Goal: Task Accomplishment & Management: Manage account settings

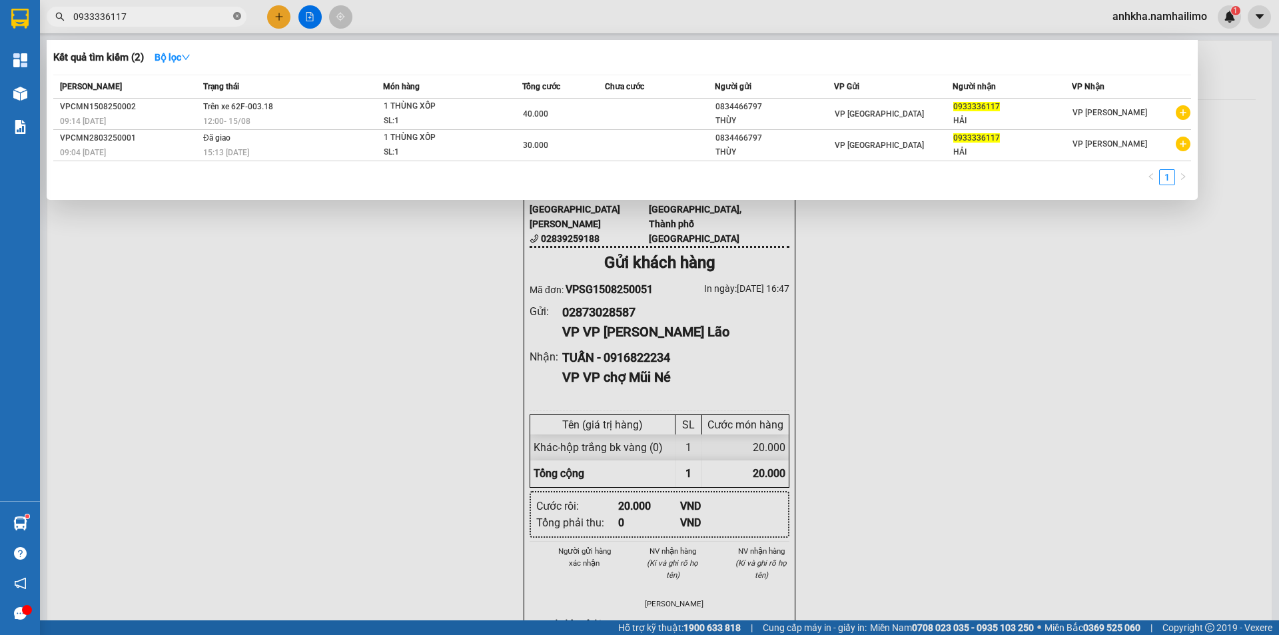
click at [235, 16] on icon "close-circle" at bounding box center [237, 16] width 8 height 8
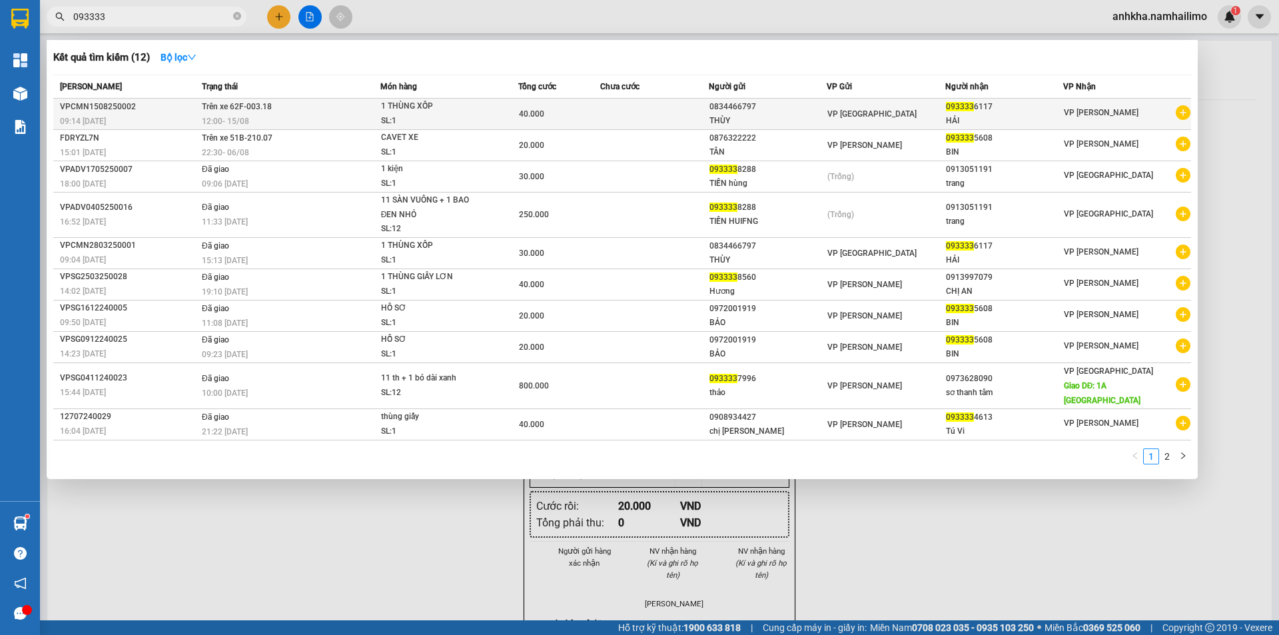
type input "093333"
click at [632, 101] on td at bounding box center [654, 114] width 109 height 31
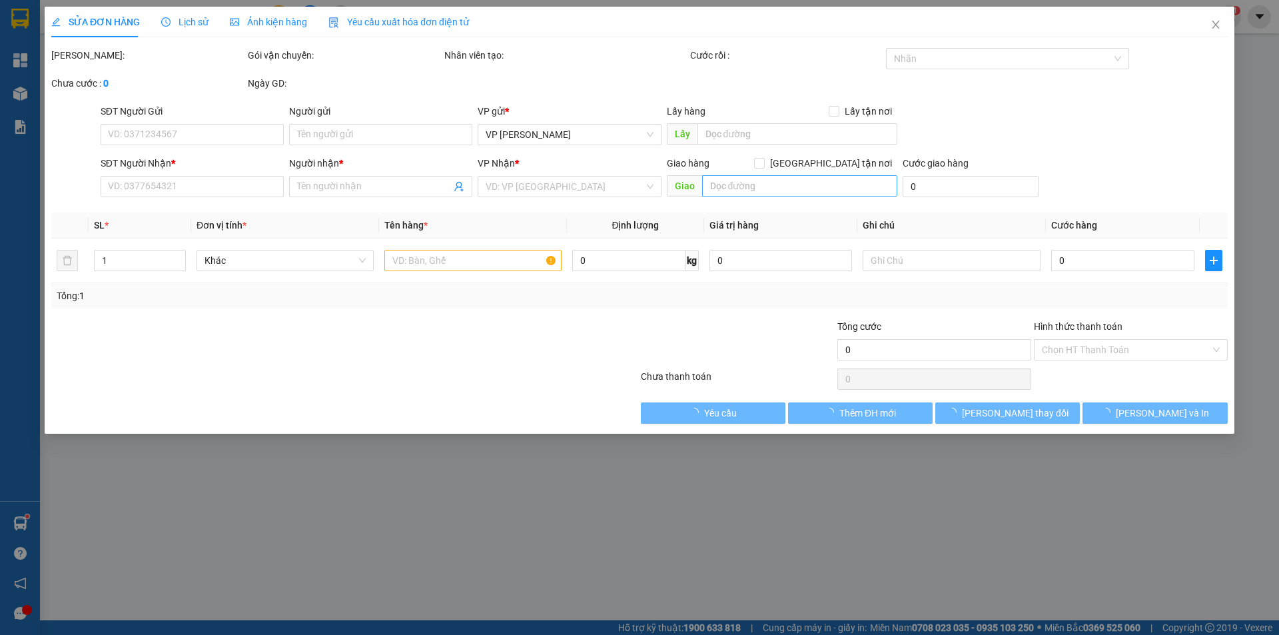
type input "0834466797"
type input "THÙY"
type input "0933336117"
type input "HẢI"
type input "40.000"
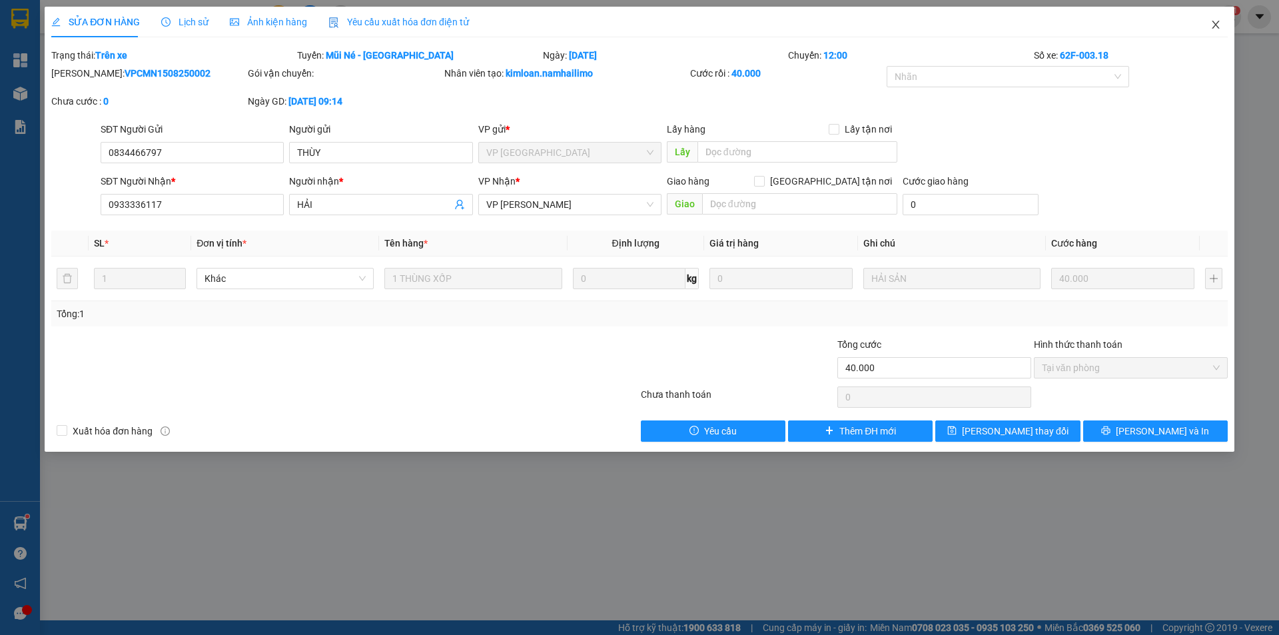
click at [1218, 21] on icon "close" at bounding box center [1216, 24] width 11 height 11
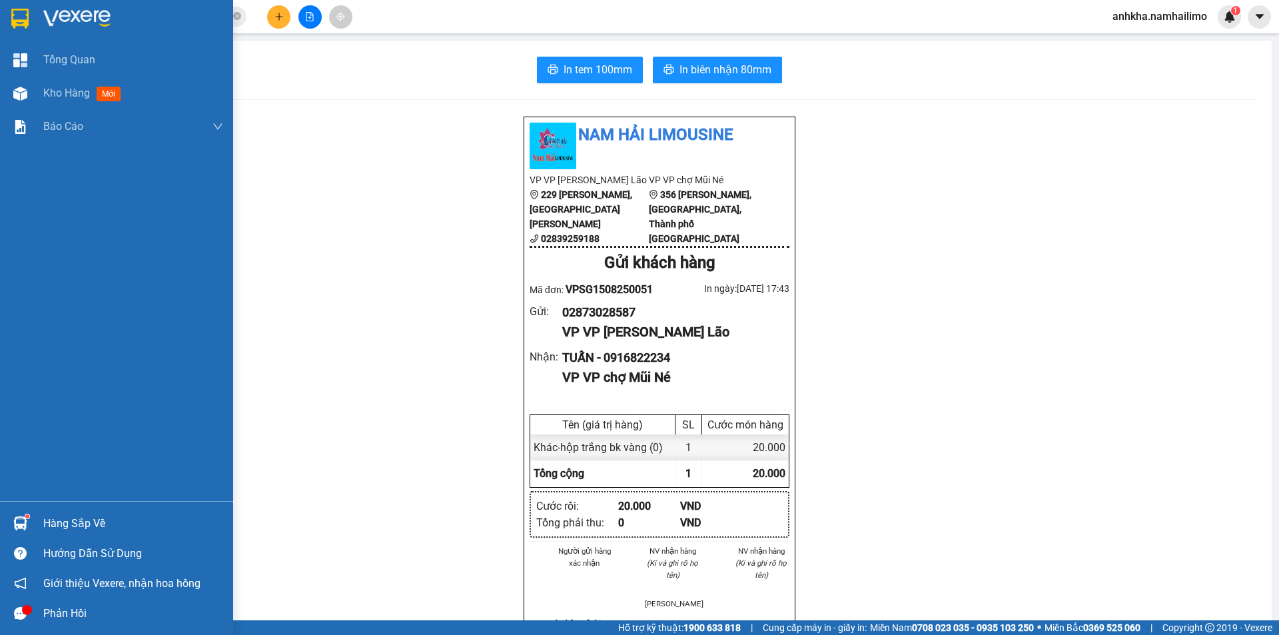
click at [48, 521] on div "Hàng sắp về" at bounding box center [133, 524] width 180 height 20
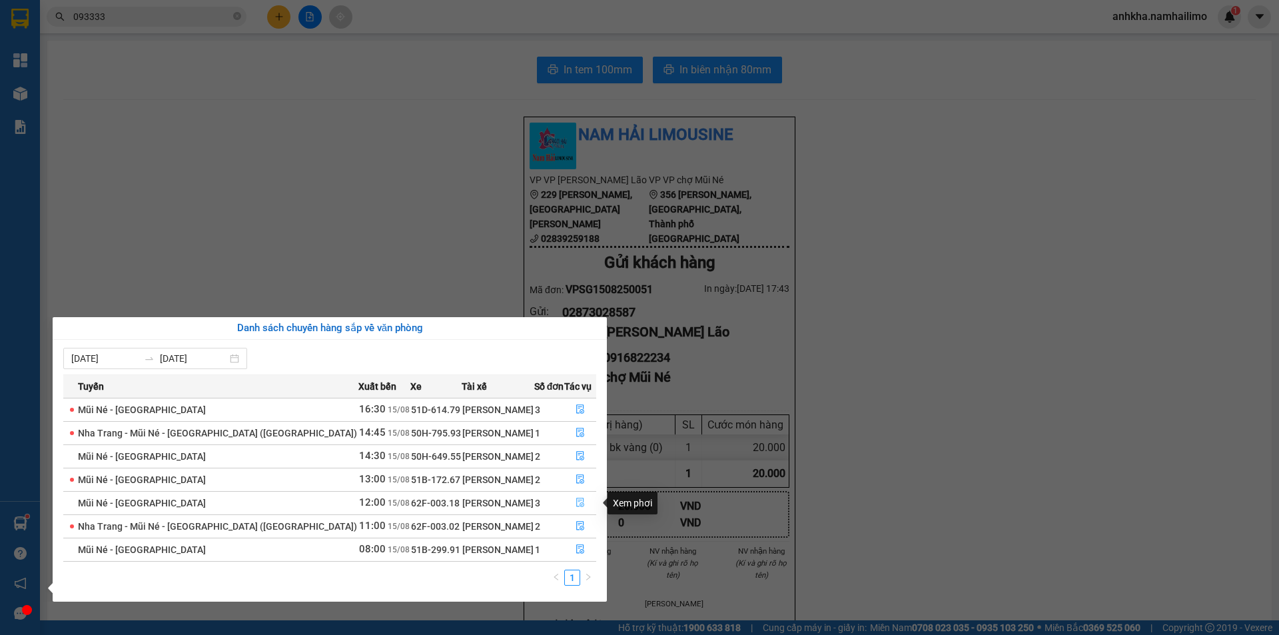
click at [576, 497] on button "button" at bounding box center [580, 502] width 31 height 21
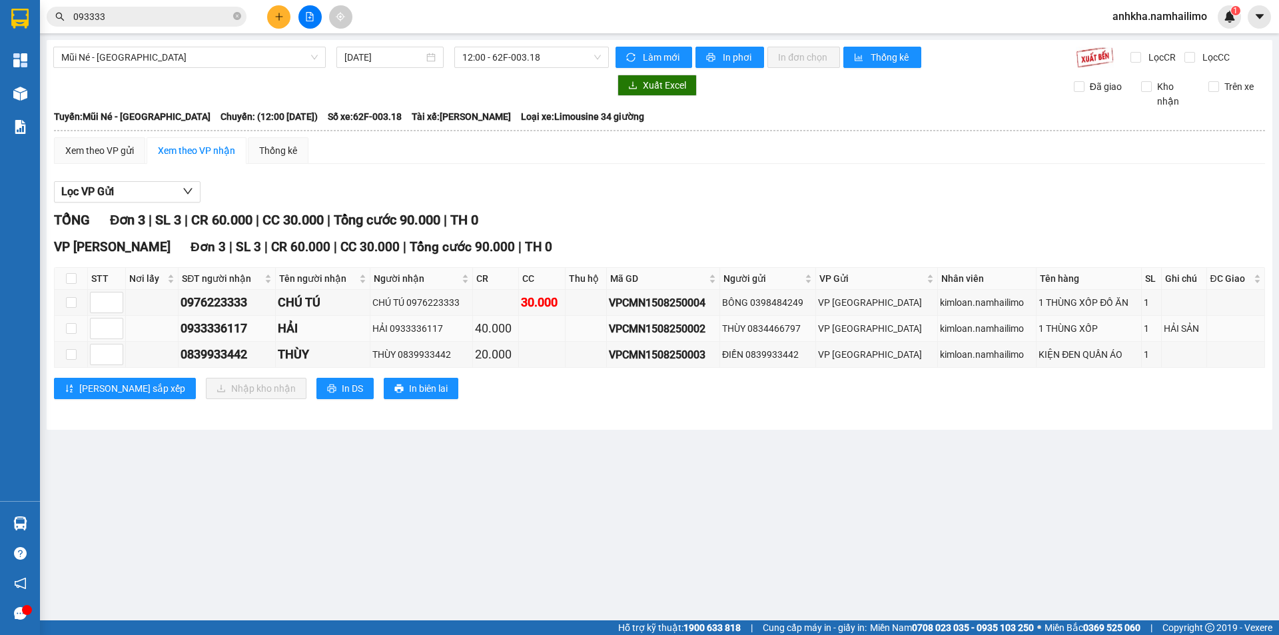
click at [77, 327] on td at bounding box center [71, 329] width 33 height 26
click at [74, 332] on input "checkbox" at bounding box center [71, 328] width 11 height 11
checkbox input "true"
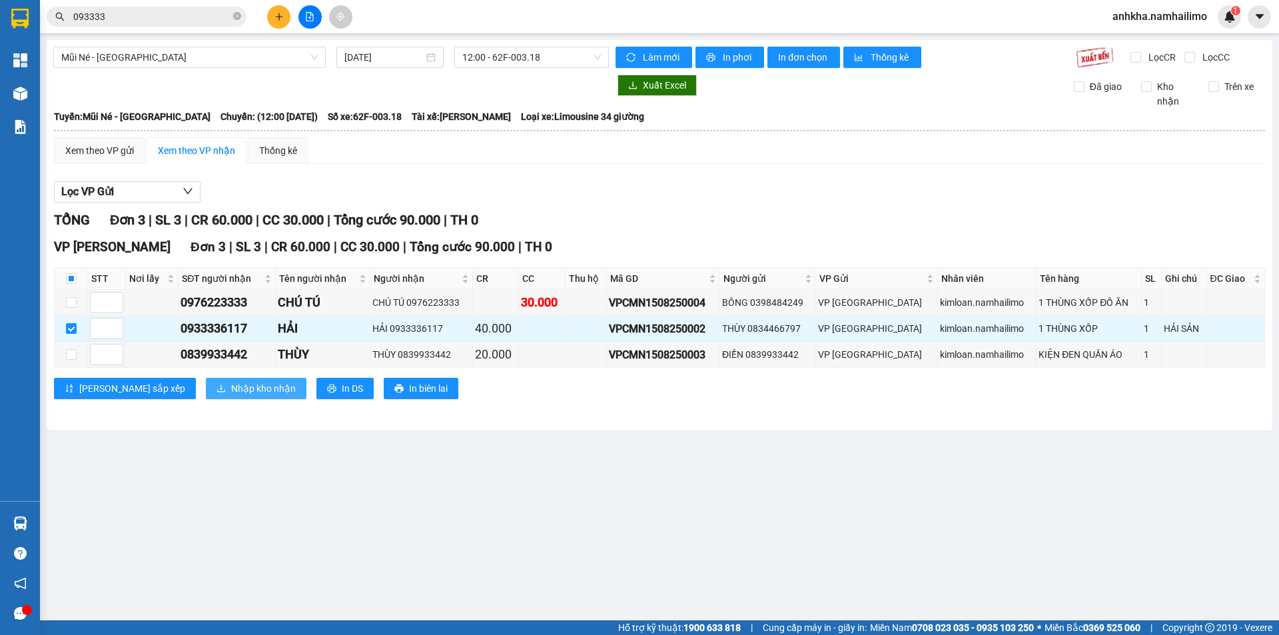
click at [231, 394] on span "Nhập kho nhận" at bounding box center [263, 388] width 65 height 15
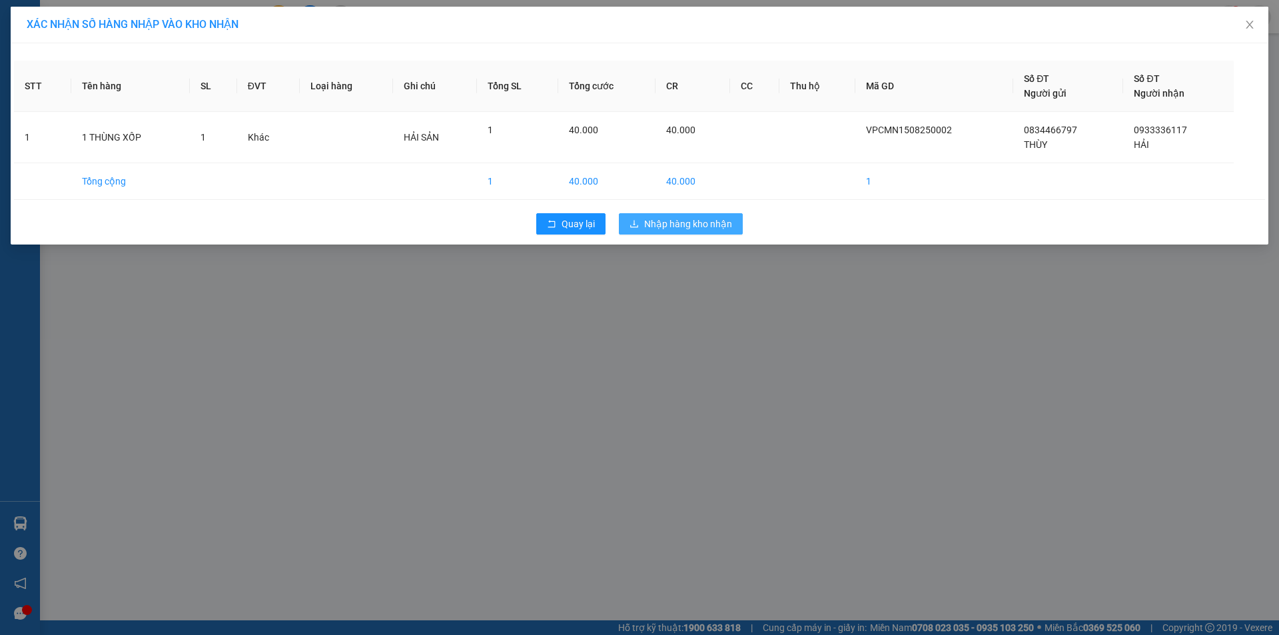
click at [708, 226] on span "Nhập hàng kho nhận" at bounding box center [688, 224] width 88 height 15
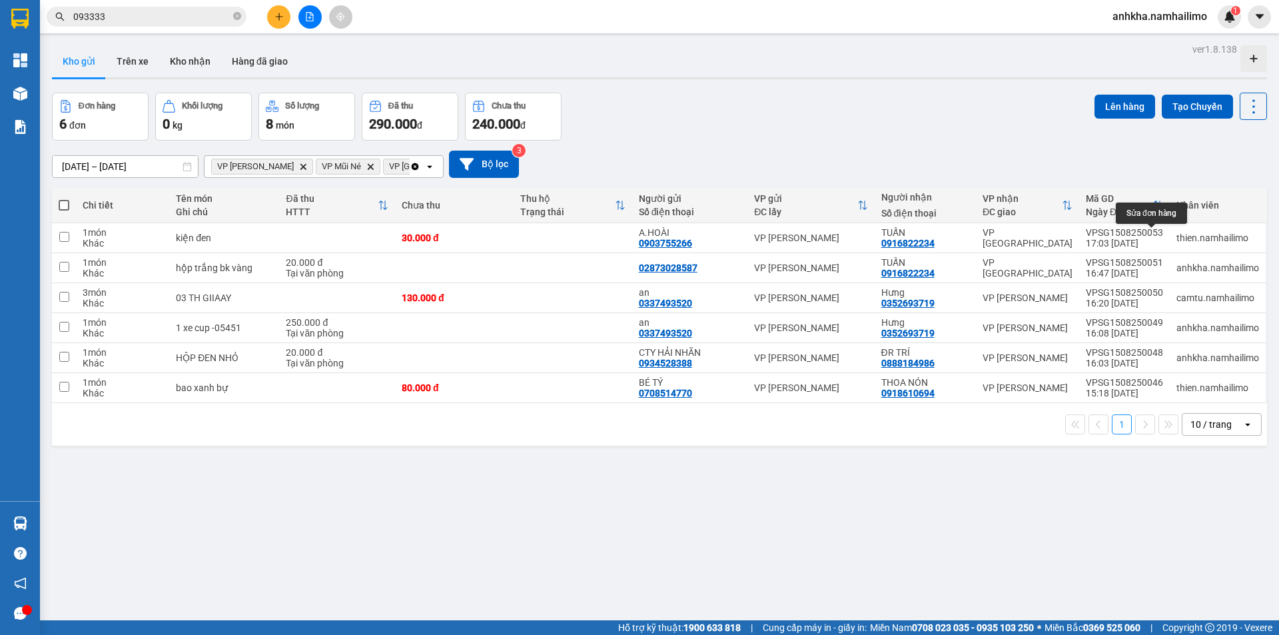
drag, startPoint x: 1157, startPoint y: 240, endPoint x: 365, endPoint y: 47, distance: 815.4
click at [568, 103] on div "ver 1.8.138 Kho gửi Trên xe Kho nhận Hàng đã giao Đơn hàng 6 đơn Khối lượng 0 k…" at bounding box center [660, 357] width 1226 height 635
click at [197, 54] on button "Kho nhận" at bounding box center [190, 61] width 62 height 32
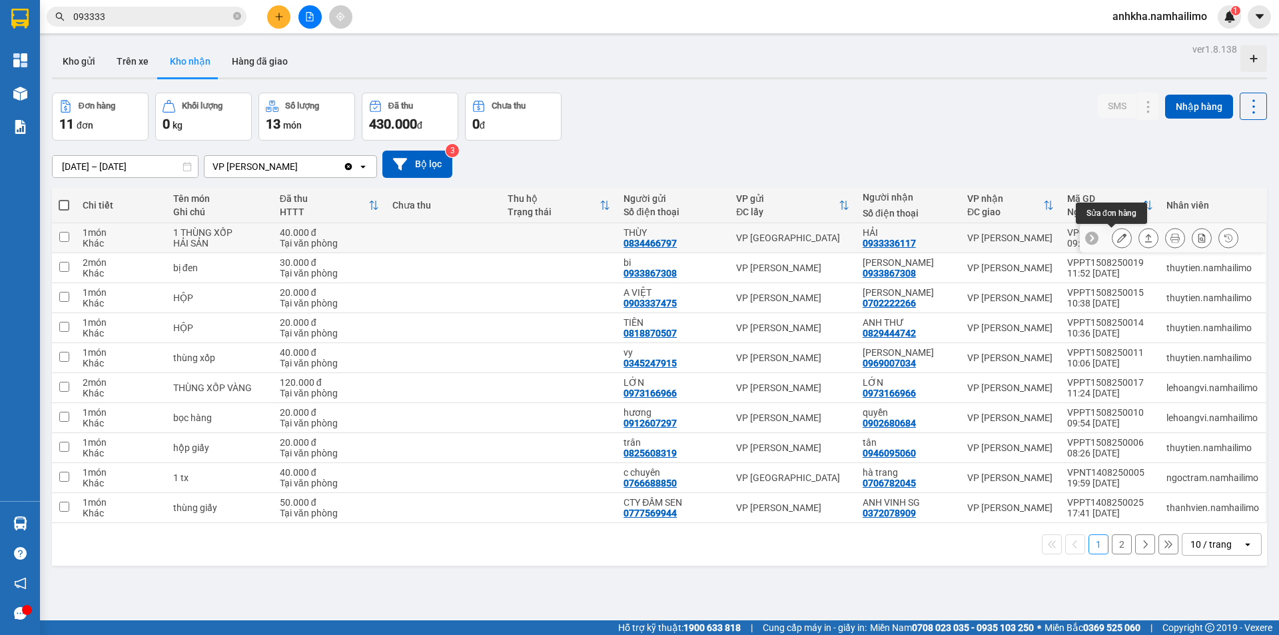
click at [1113, 237] on button at bounding box center [1122, 238] width 19 height 23
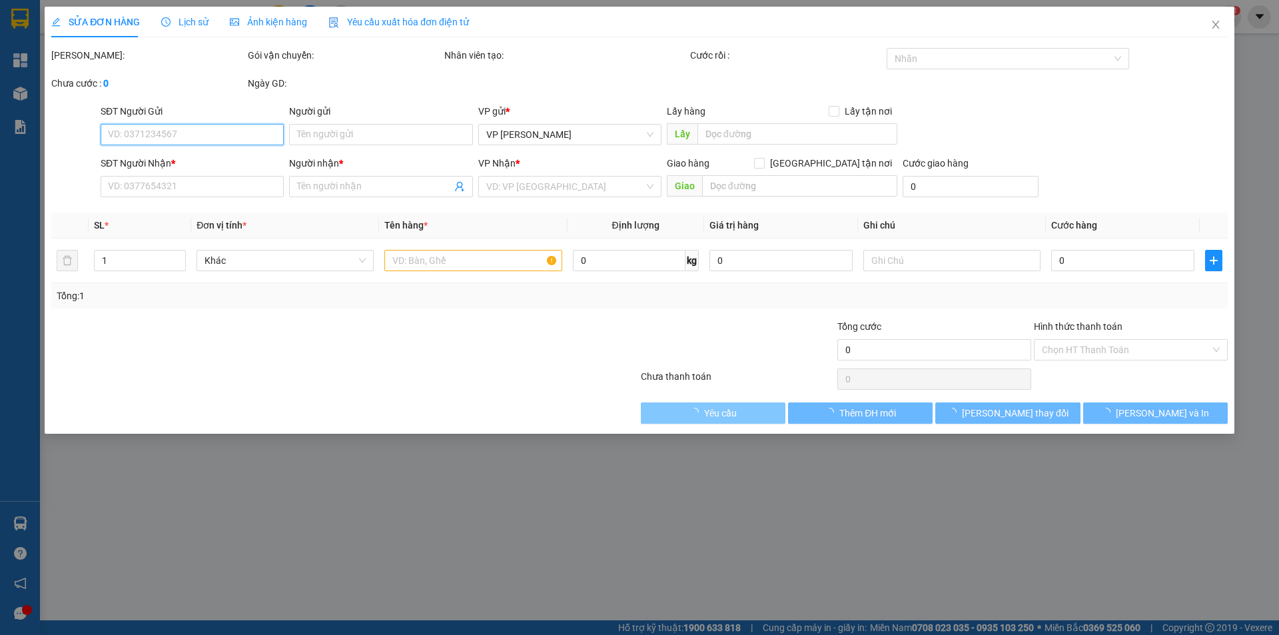
type input "0834466797"
type input "THÙY"
type input "0933336117"
type input "HẢI"
type input "40.000"
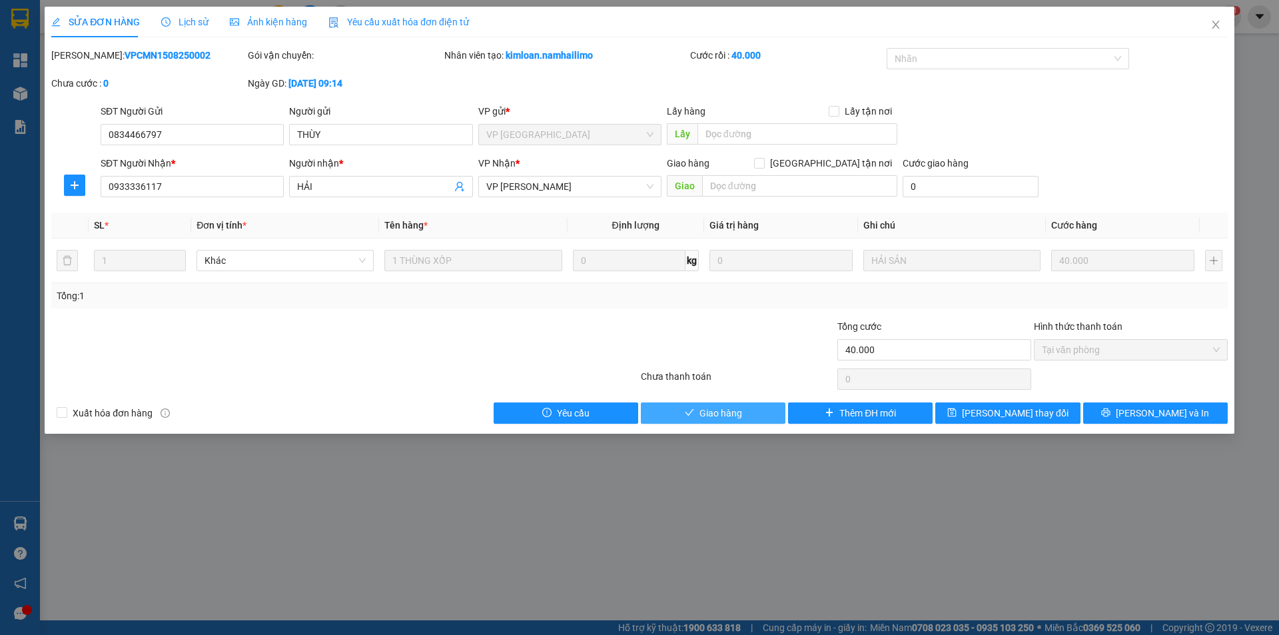
click at [744, 416] on button "Giao hàng" at bounding box center [713, 412] width 145 height 21
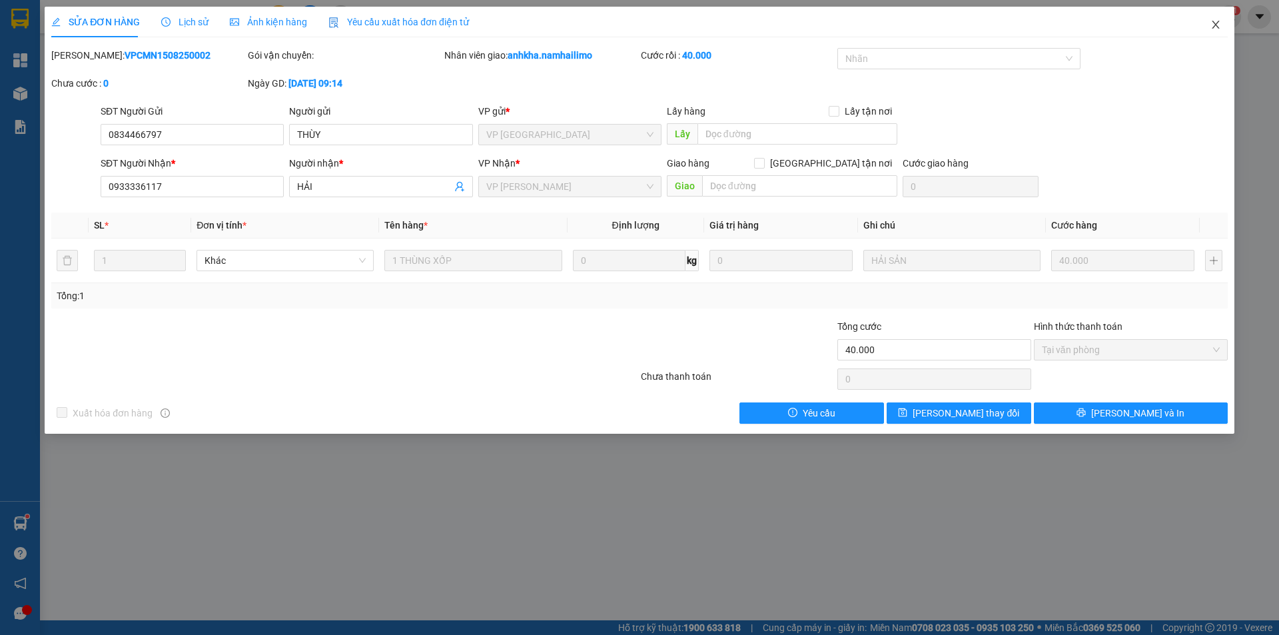
click at [1212, 25] on icon "close" at bounding box center [1216, 24] width 11 height 11
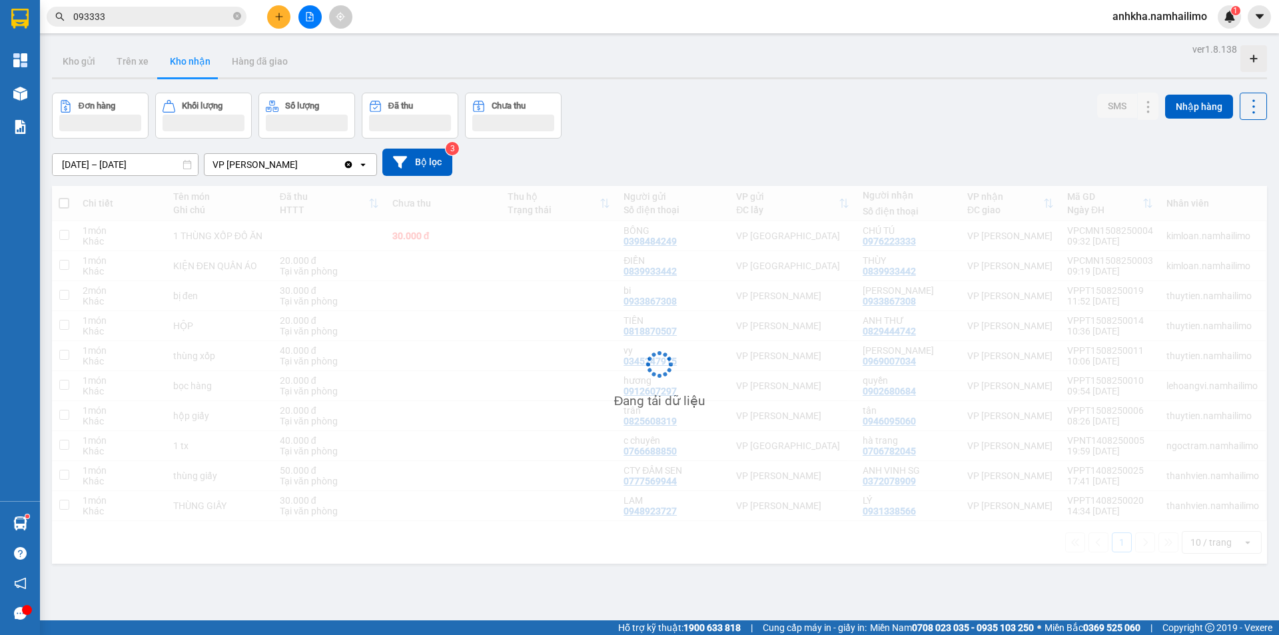
click at [177, 18] on input "093333" at bounding box center [151, 16] width 157 height 15
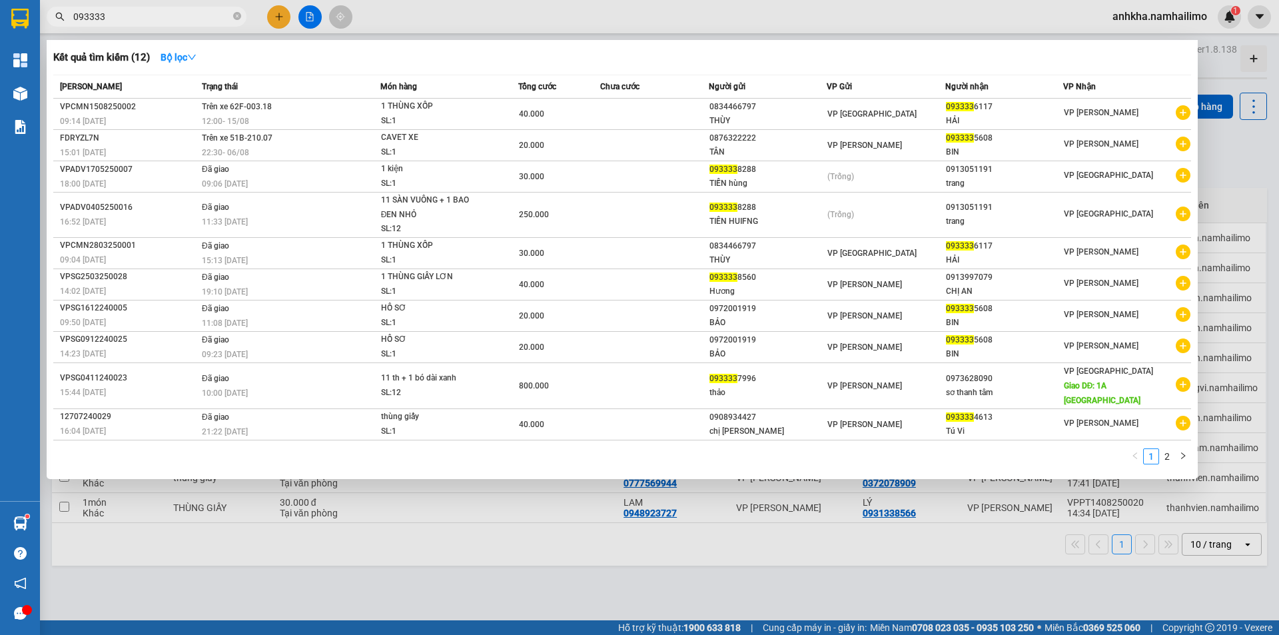
click at [177, 18] on input "093333" at bounding box center [151, 16] width 157 height 15
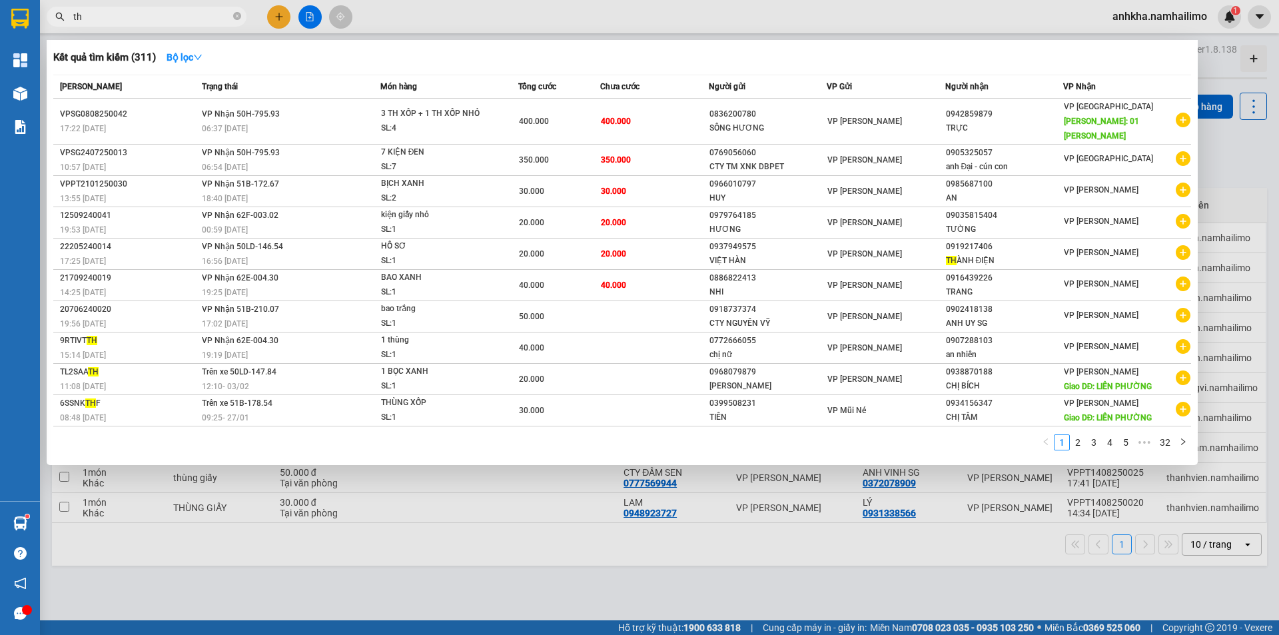
type input "t"
